Goal: Information Seeking & Learning: Check status

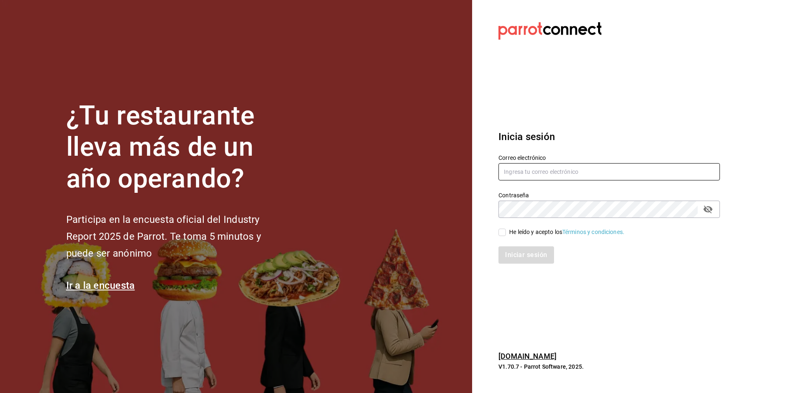
type input "auxadmonquimera@outlook.com"
click at [506, 231] on input "He leído y acepto los Términos y condiciones." at bounding box center [502, 231] width 7 height 7
checkbox input "true"
click at [530, 258] on button "Iniciar sesión" at bounding box center [527, 254] width 56 height 17
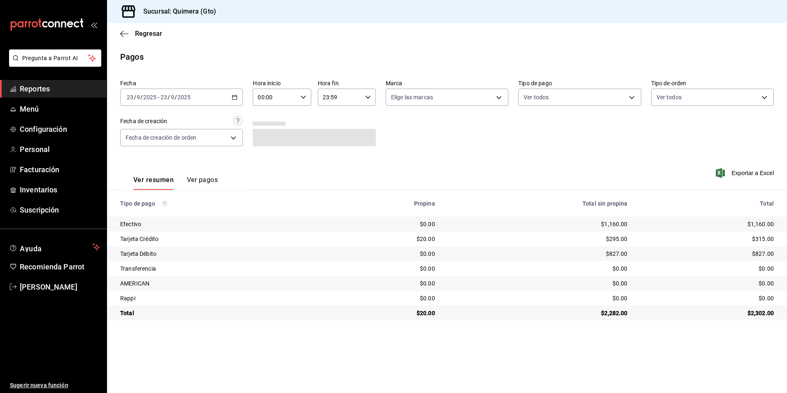
click at [80, 90] on span "Reportes" at bounding box center [60, 88] width 80 height 11
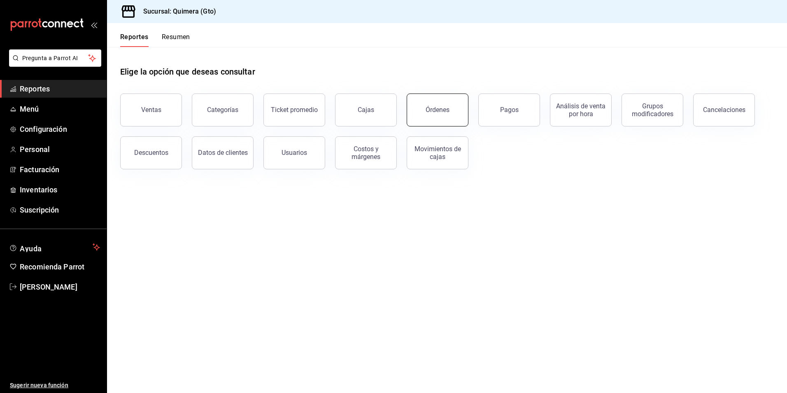
click at [427, 119] on button "Órdenes" at bounding box center [438, 109] width 62 height 33
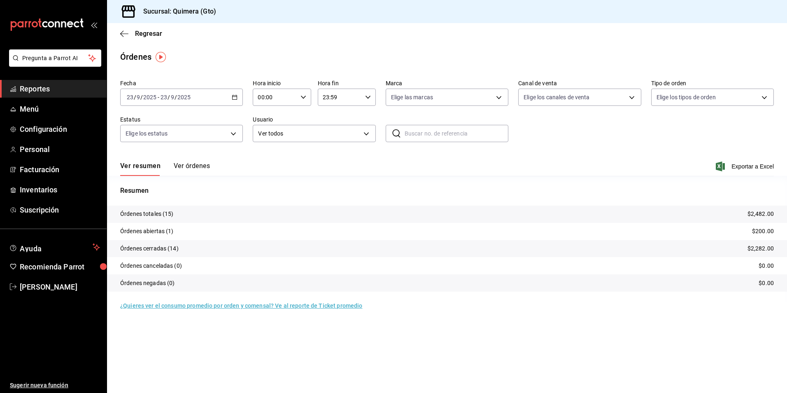
click at [237, 96] on \(Stroke\) "button" at bounding box center [234, 97] width 5 height 5
click at [170, 212] on span "Rango de fechas" at bounding box center [159, 214] width 64 height 9
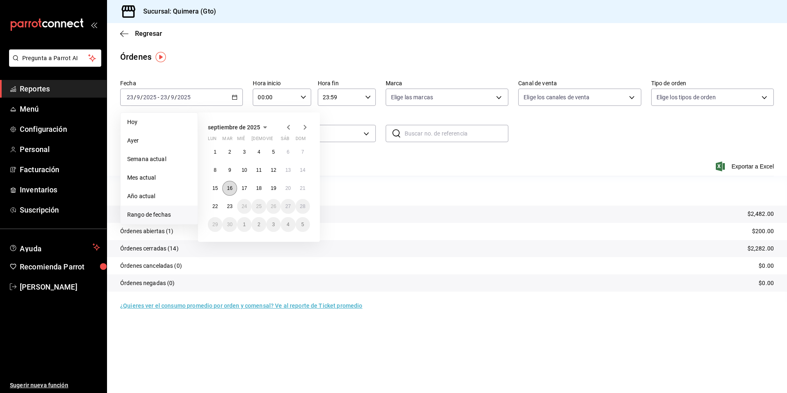
click at [233, 186] on button "16" at bounding box center [229, 188] width 14 height 15
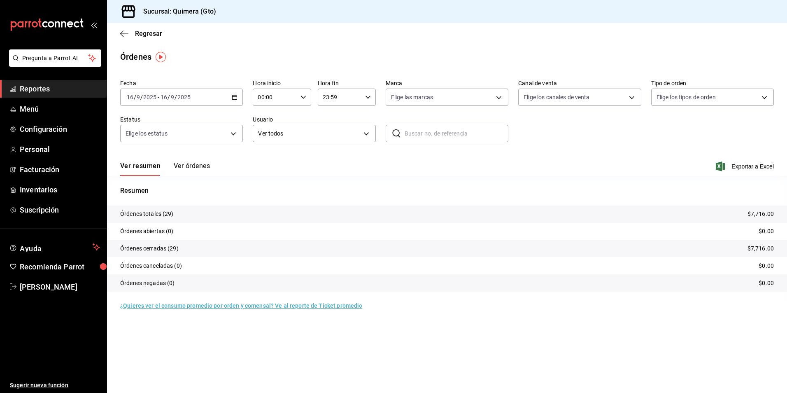
click at [210, 166] on div "Ver resumen Ver órdenes Exportar a Excel" at bounding box center [447, 164] width 654 height 24
click at [206, 165] on button "Ver órdenes" at bounding box center [192, 169] width 36 height 14
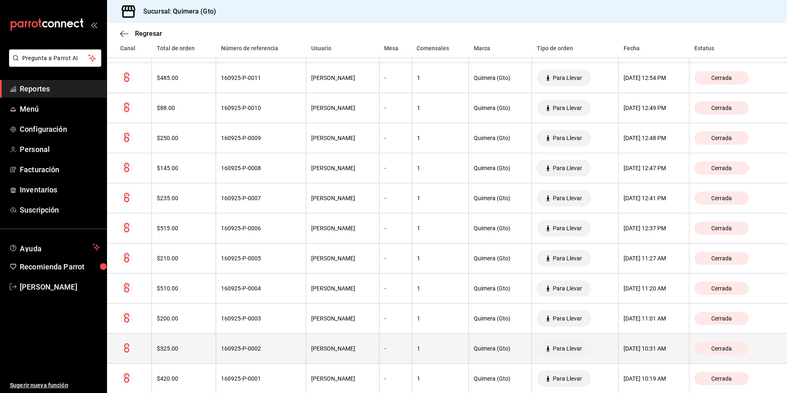
scroll to position [706, 0]
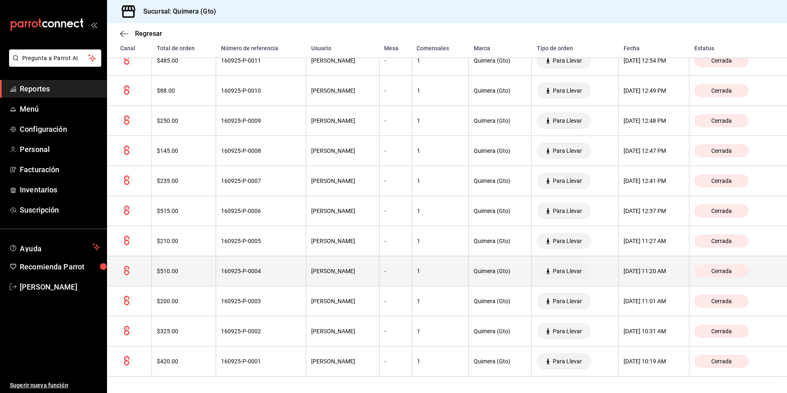
click at [302, 276] on th "160925-P-0004" at bounding box center [261, 271] width 90 height 30
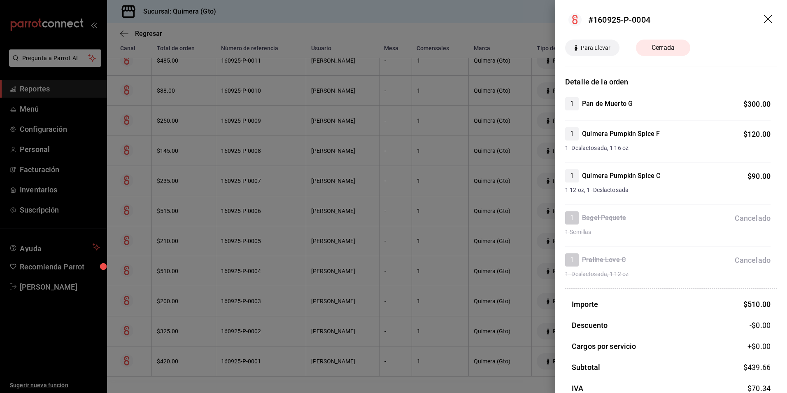
click at [383, 255] on div at bounding box center [393, 196] width 787 height 393
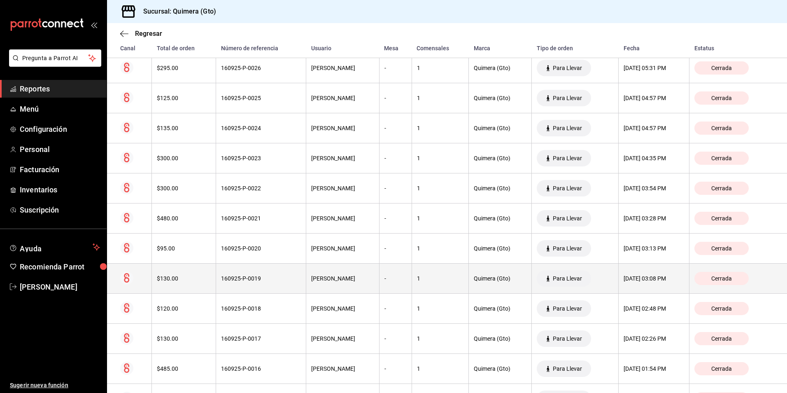
scroll to position [212, 0]
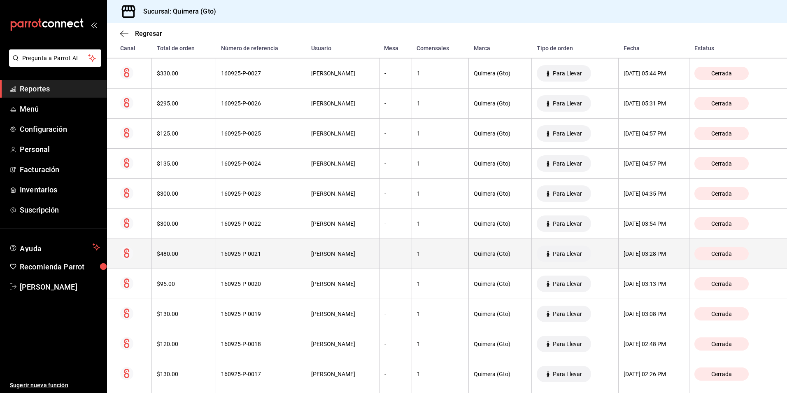
click at [417, 256] on div "1" at bounding box center [440, 253] width 47 height 7
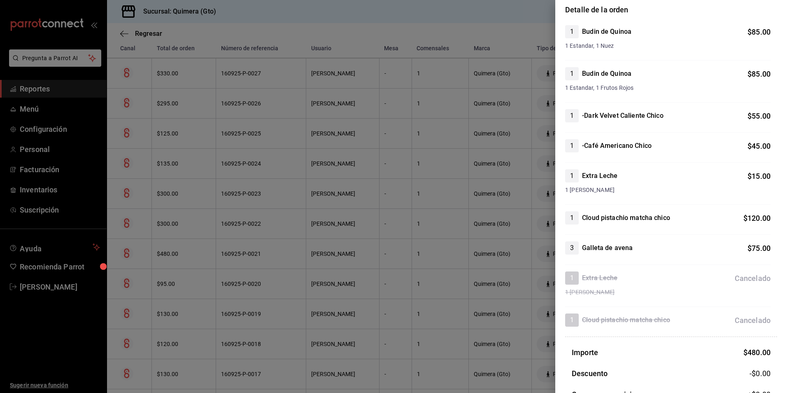
scroll to position [124, 0]
